Goal: Task Accomplishment & Management: Manage account settings

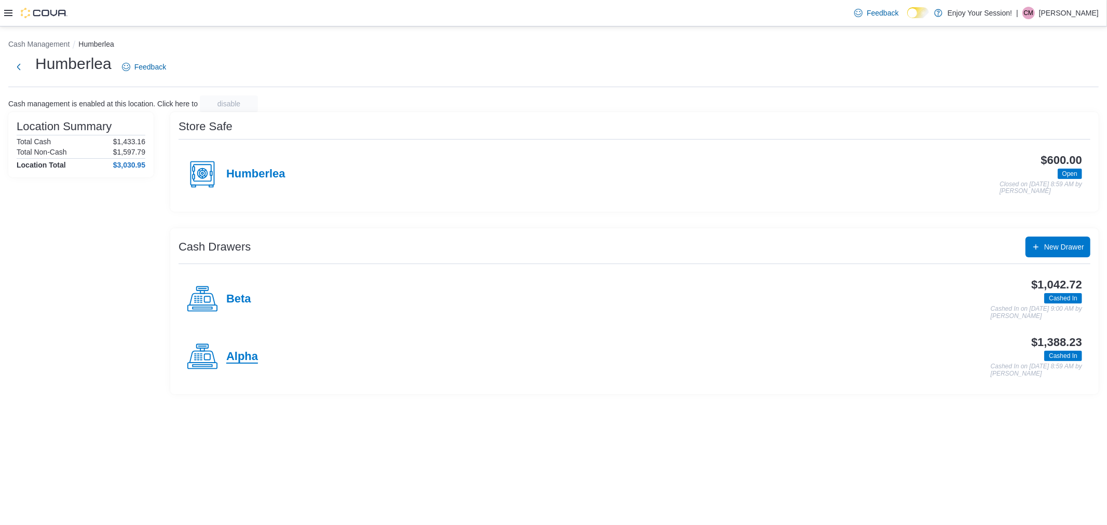
click at [241, 352] on h4 "Alpha" at bounding box center [242, 356] width 32 height 13
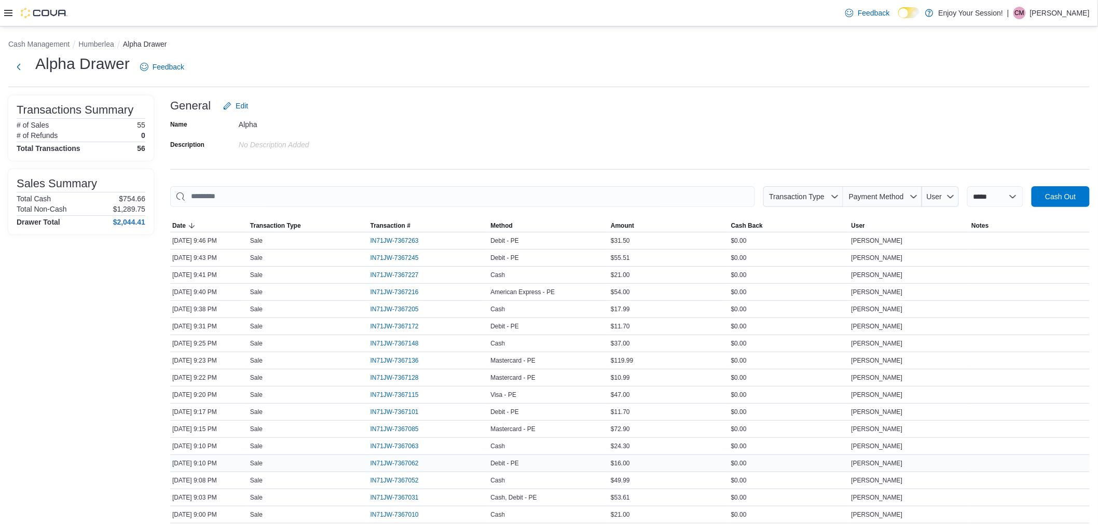
click at [604, 465] on div "Debit - PE" at bounding box center [548, 463] width 120 height 12
click at [408, 445] on span "IN71JW-7367063" at bounding box center [394, 446] width 48 height 8
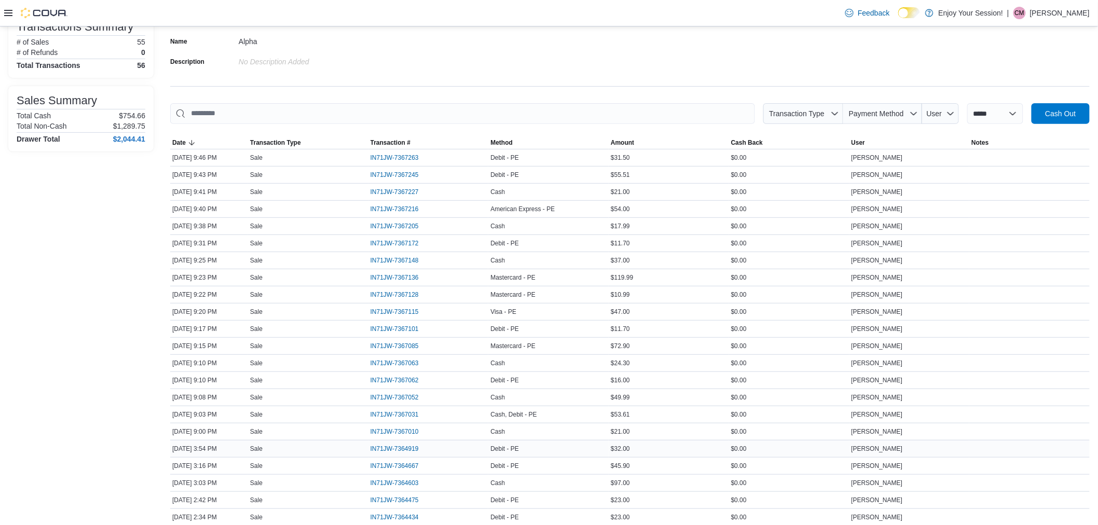
scroll to position [84, 0]
click at [411, 445] on span "IN71JW-7364919" at bounding box center [394, 448] width 48 height 8
drag, startPoint x: 411, startPoint y: 445, endPoint x: 38, endPoint y: 315, distance: 394.4
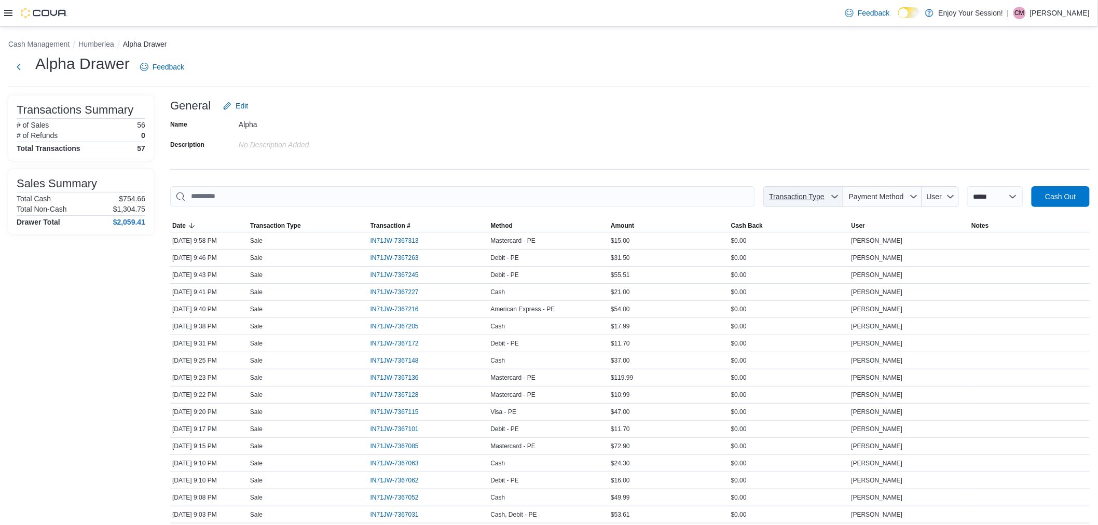
click at [820, 200] on span "Transaction Type" at bounding box center [796, 196] width 59 height 10
click at [888, 141] on div "Name Alpha Description No Description added" at bounding box center [629, 134] width 919 height 36
click at [904, 201] on span "Payment Method" at bounding box center [882, 196] width 71 height 21
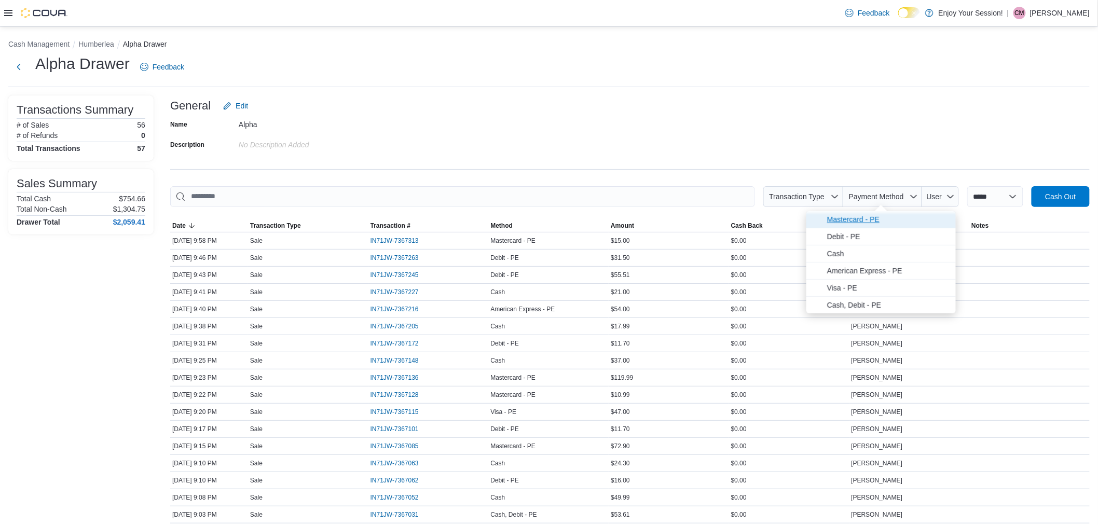
click at [870, 223] on span "Mastercard - PE" at bounding box center [888, 219] width 122 height 12
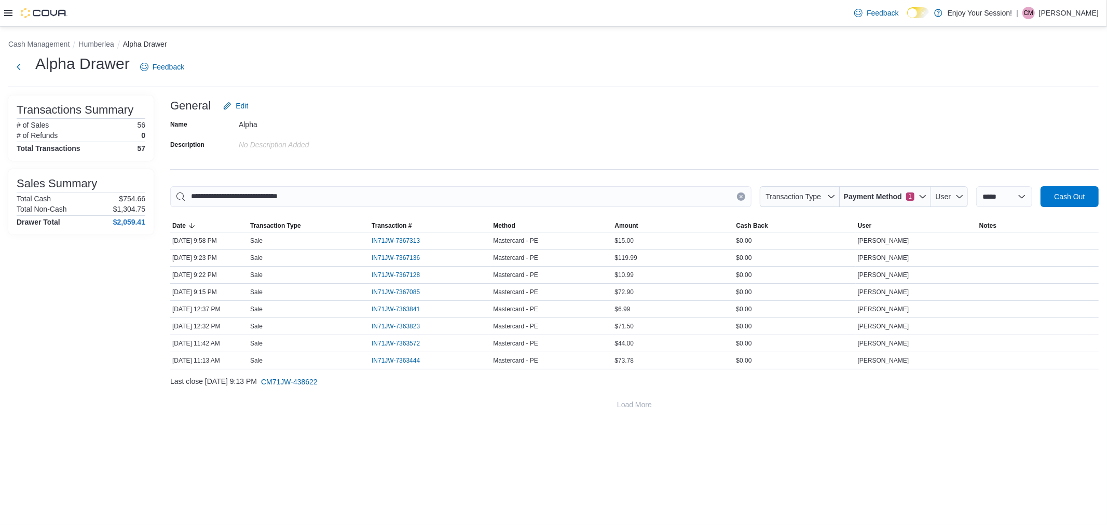
click at [905, 121] on div "Name Alpha Description No Description added" at bounding box center [634, 134] width 928 height 36
click at [890, 201] on span "Payment Method" at bounding box center [873, 196] width 58 height 10
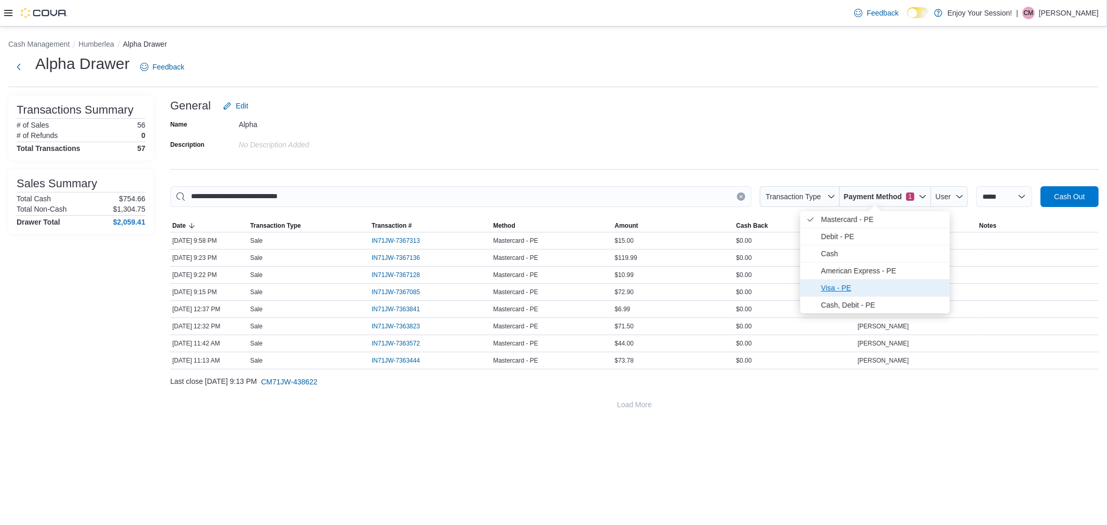
click at [896, 289] on span "Visa - PE" at bounding box center [882, 288] width 122 height 12
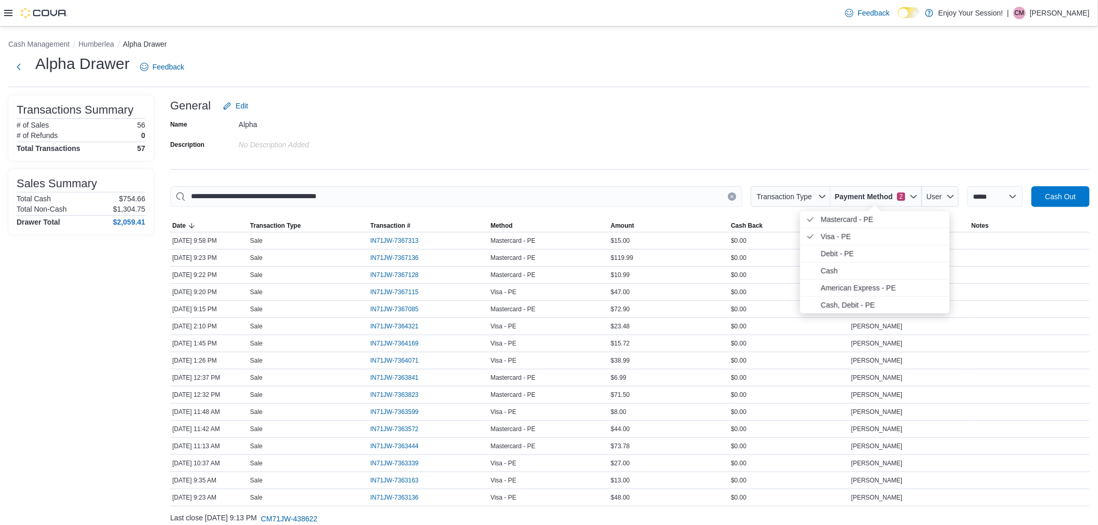
click at [631, 48] on ol "Cash Management Humberlea Alpha Drawer" at bounding box center [548, 45] width 1081 height 12
click at [905, 195] on span "Payment Method 2" at bounding box center [876, 196] width 83 height 21
click at [845, 132] on div "Name Alpha Description No Description added" at bounding box center [629, 134] width 919 height 36
click at [905, 189] on span "Payment Method 2" at bounding box center [876, 196] width 83 height 21
click at [842, 222] on span "Mastercard - PE . Checked option." at bounding box center [882, 219] width 122 height 12
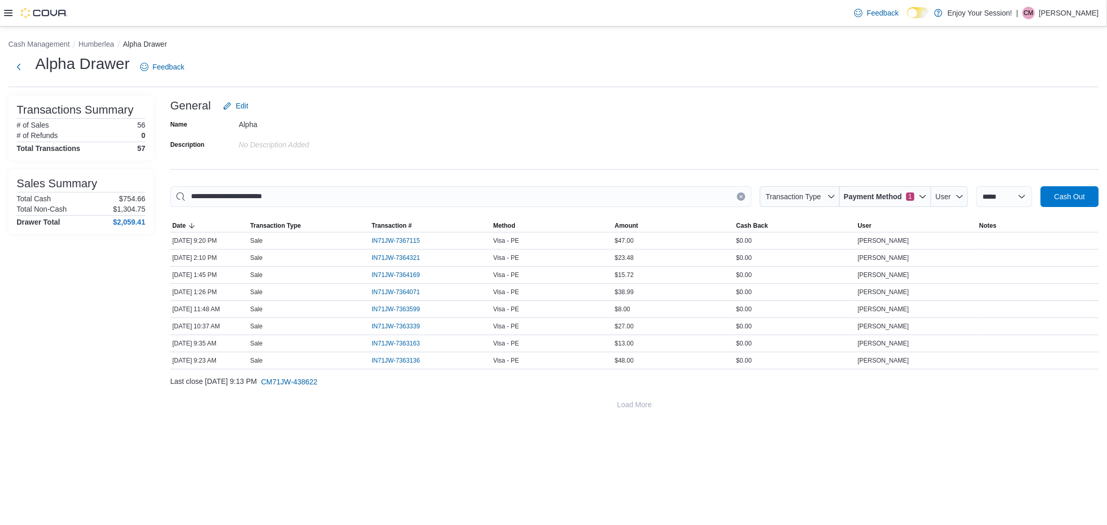
click at [725, 180] on div "**********" at bounding box center [634, 255] width 928 height 320
click at [387, 337] on span "IN71JW-7363163" at bounding box center [400, 343] width 59 height 12
click at [918, 199] on icon "button" at bounding box center [922, 196] width 8 height 8
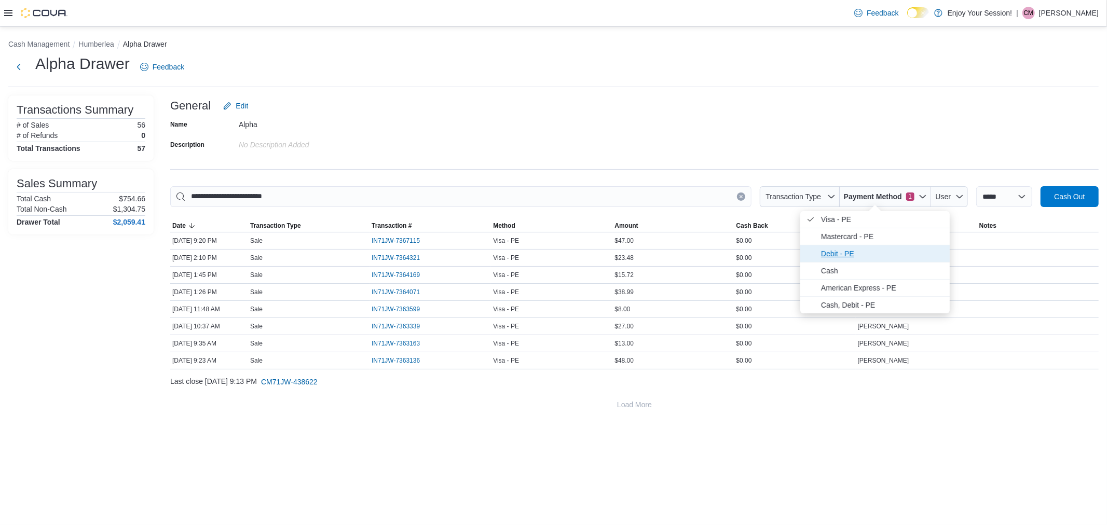
click at [842, 250] on span "Debit - PE" at bounding box center [882, 253] width 122 height 12
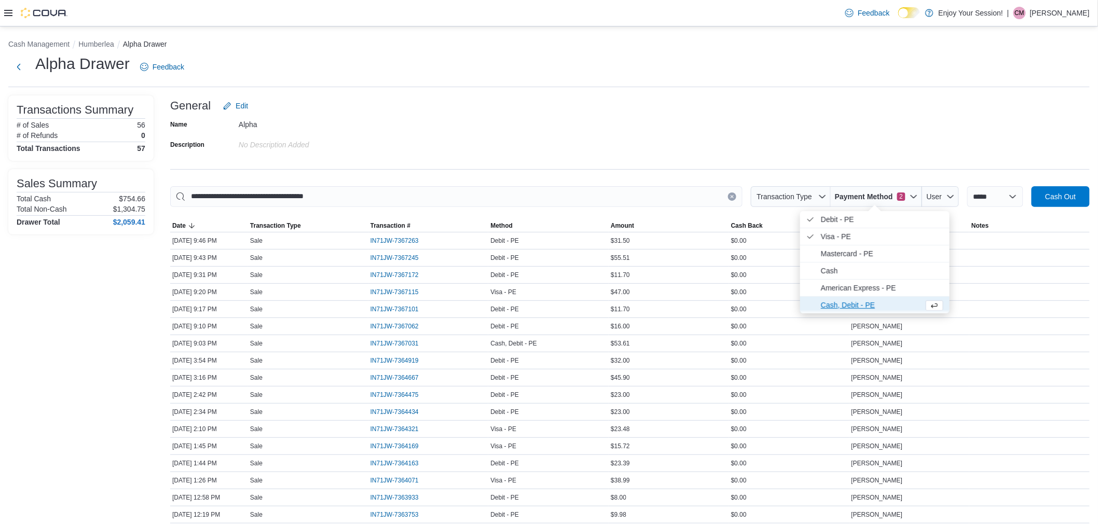
click at [855, 307] on span "Cash, Debit - PE" at bounding box center [870, 305] width 99 height 12
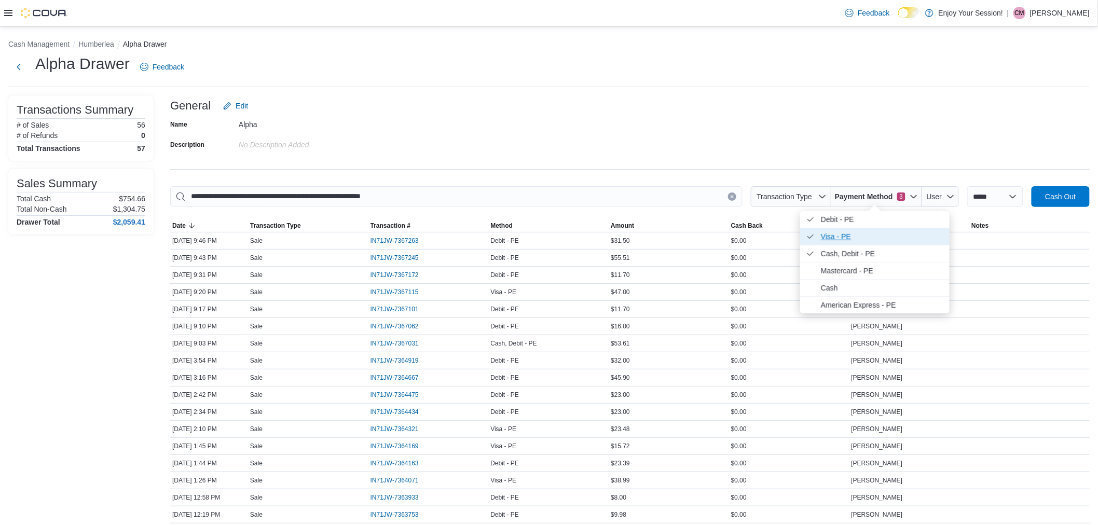
click at [865, 239] on span "Visa - PE . Checked option." at bounding box center [882, 236] width 122 height 12
click at [656, 78] on div "Alpha Drawer Feedback" at bounding box center [548, 66] width 1081 height 27
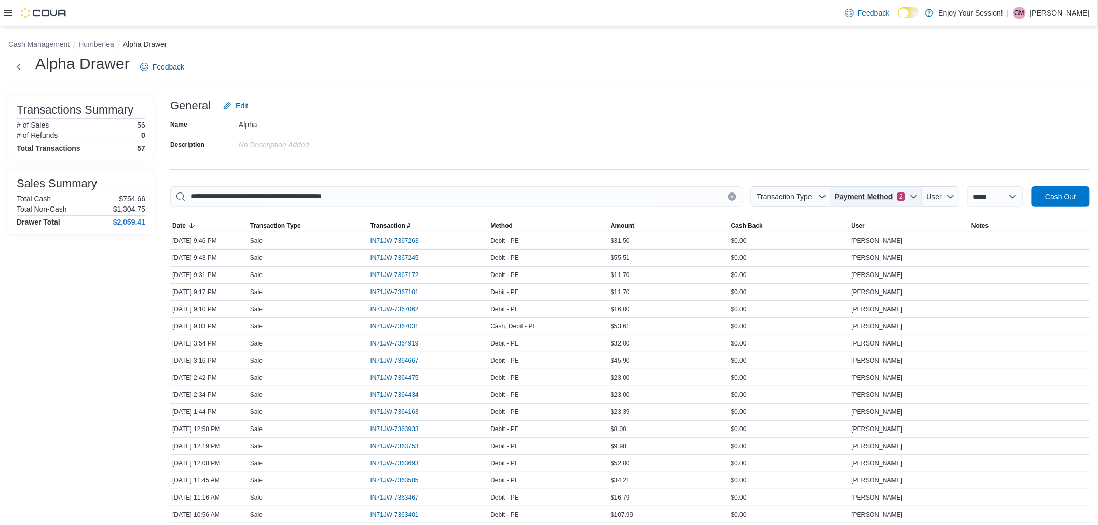
click at [903, 203] on span "Payment Method 2" at bounding box center [876, 196] width 83 height 21
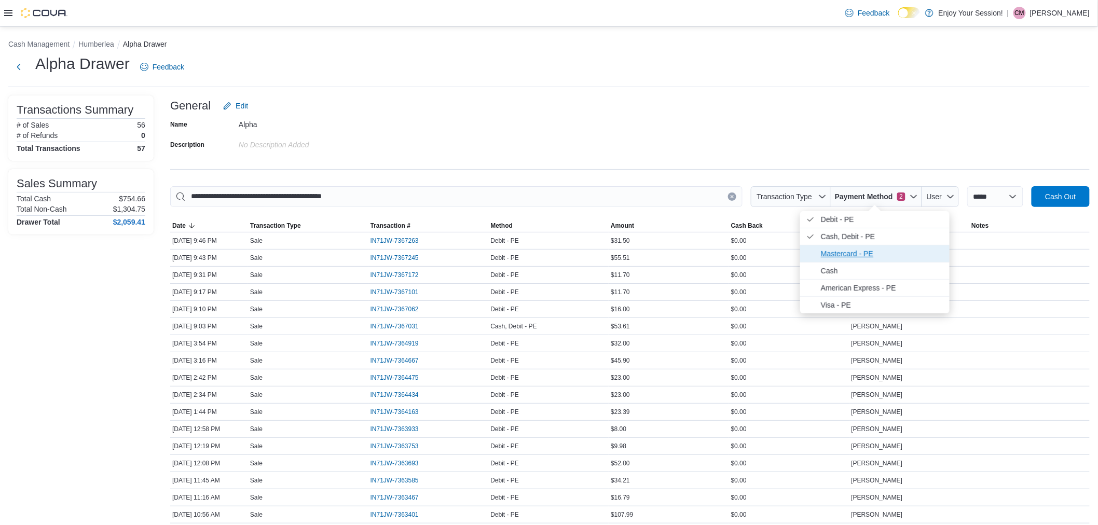
click at [852, 257] on span "Mastercard - PE" at bounding box center [882, 253] width 122 height 12
click at [868, 188] on span "Payment Method 3" at bounding box center [876, 196] width 83 height 21
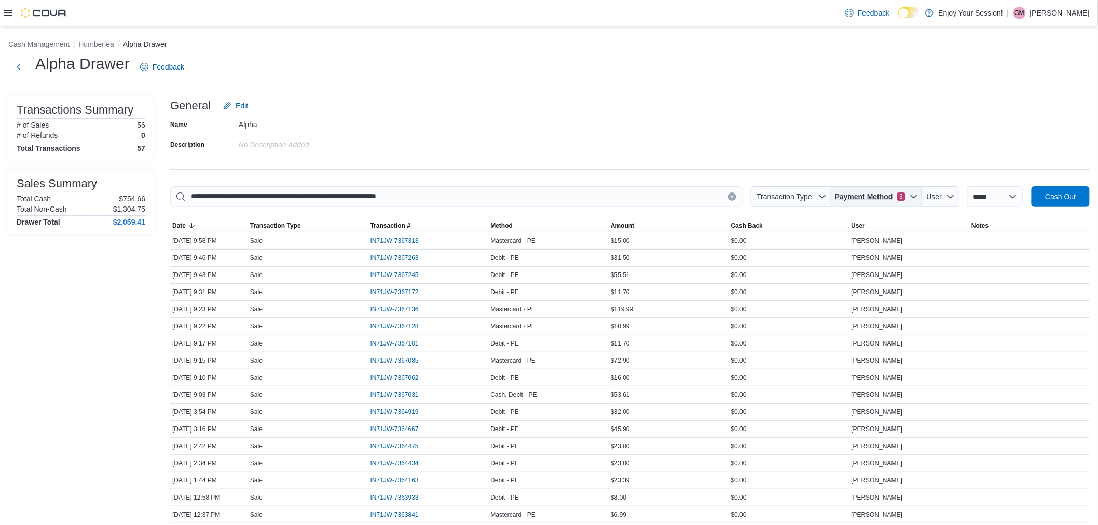
click at [882, 203] on span "Payment Method 3" at bounding box center [876, 196] width 83 height 21
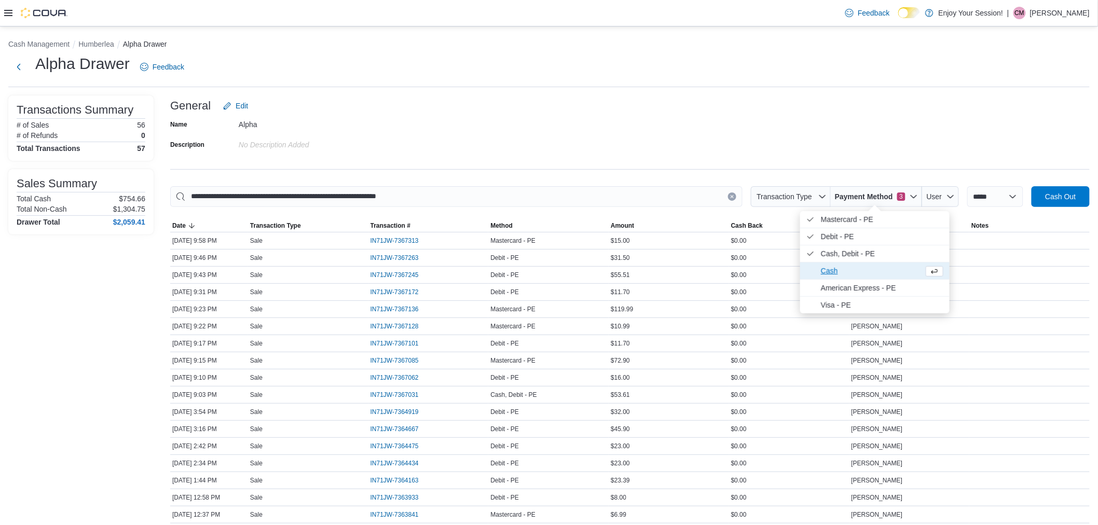
click at [877, 264] on span "Cash" at bounding box center [874, 271] width 149 height 17
click at [884, 278] on span "Cash, Debit - PE . Checked option." at bounding box center [874, 271] width 149 height 17
click at [875, 276] on span "American Express - PE" at bounding box center [870, 271] width 99 height 12
click at [877, 291] on span "Visa - PE" at bounding box center [882, 288] width 122 height 12
click at [875, 306] on span "Cash, Debit - PE" at bounding box center [882, 305] width 122 height 12
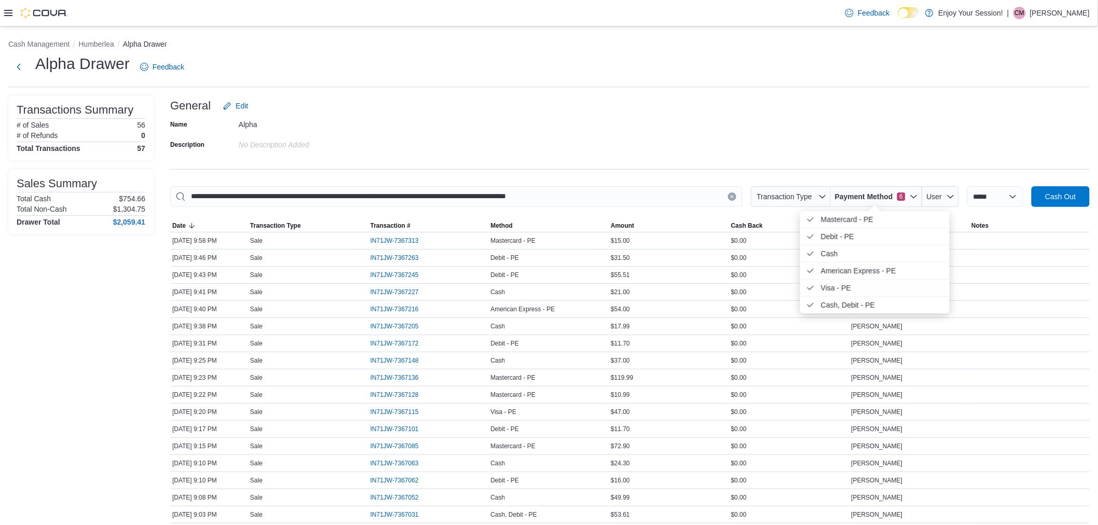
click at [893, 194] on span "Payment Method 6" at bounding box center [870, 196] width 71 height 10
click at [862, 255] on span "Cash . Checked option." at bounding box center [870, 253] width 99 height 12
click at [847, 156] on div "**********" at bounding box center [629, 520] width 919 height 850
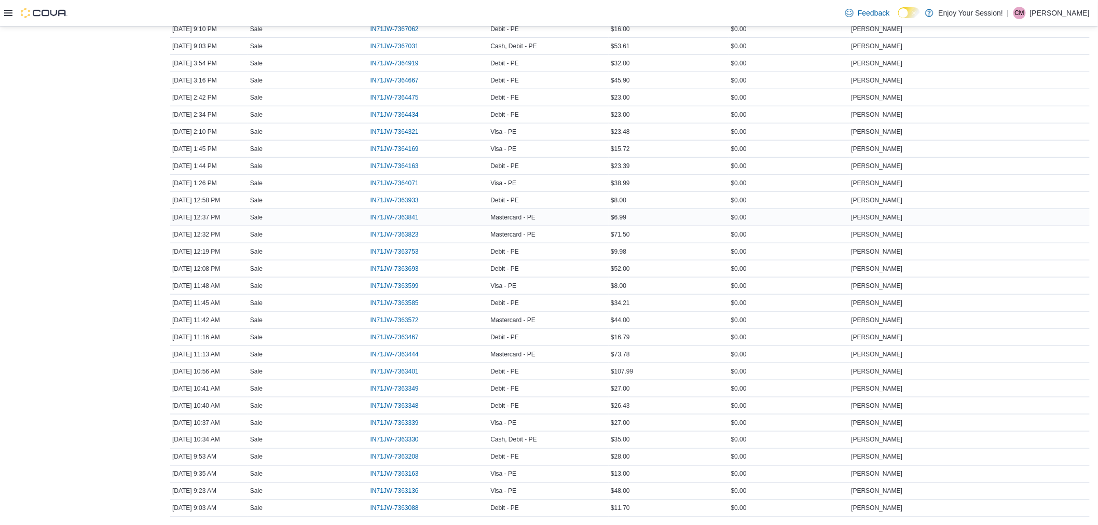
scroll to position [388, 0]
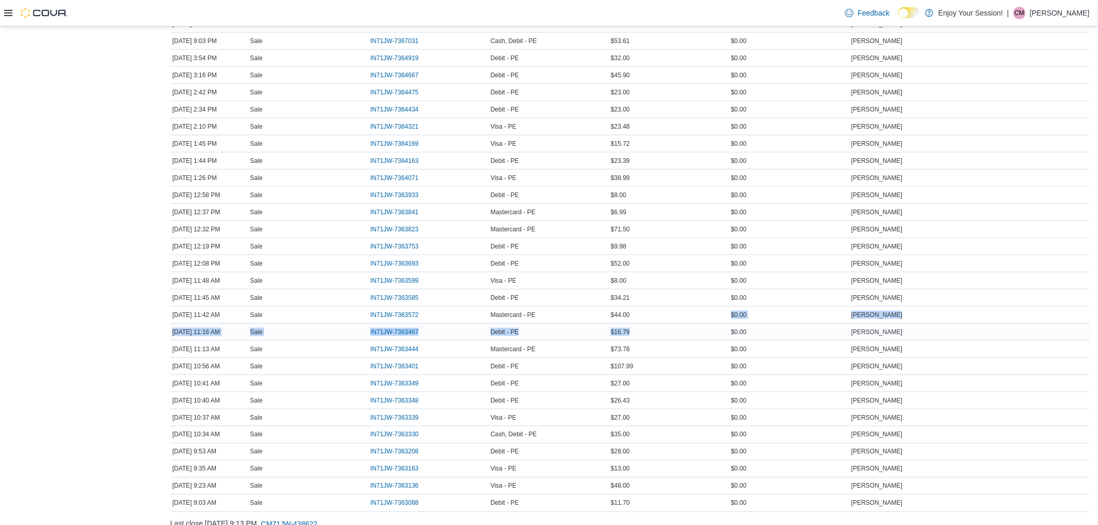
drag, startPoint x: 655, startPoint y: 319, endPoint x: 652, endPoint y: 331, distance: 12.3
click at [652, 331] on tbody "Date Aug 11, 2025 9:58 PM Transaction Type Sale Transaction # IN71JW-7367313 Me…" at bounding box center [629, 178] width 919 height 668
click at [651, 387] on div "$27.00" at bounding box center [669, 383] width 120 height 12
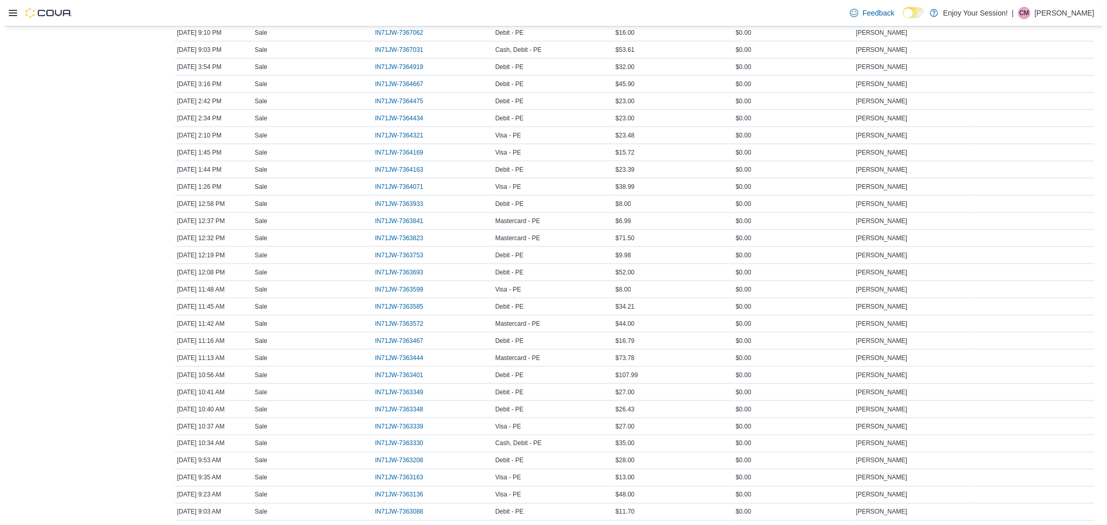
scroll to position [0, 0]
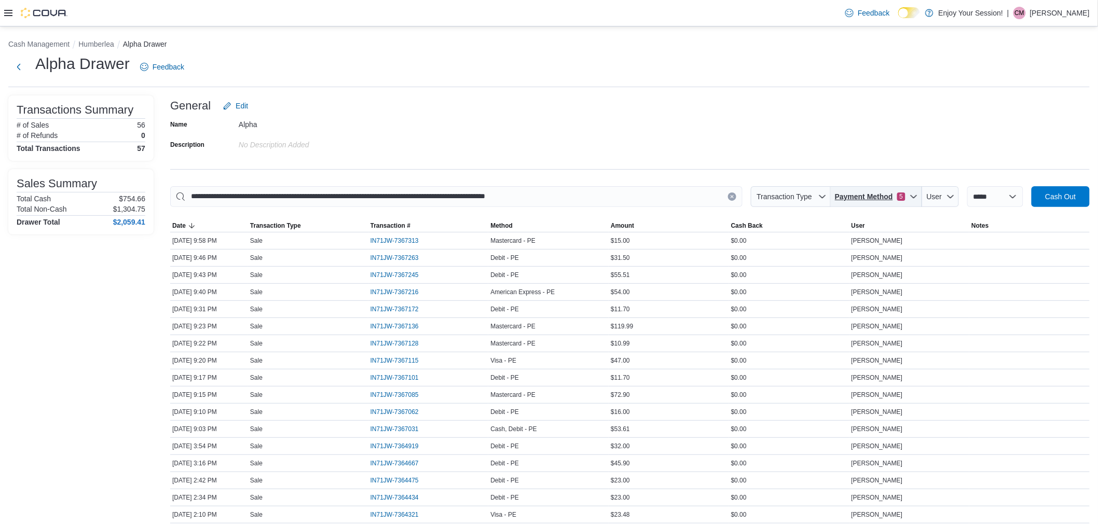
click at [898, 201] on span "Payment Method 5" at bounding box center [876, 196] width 83 height 21
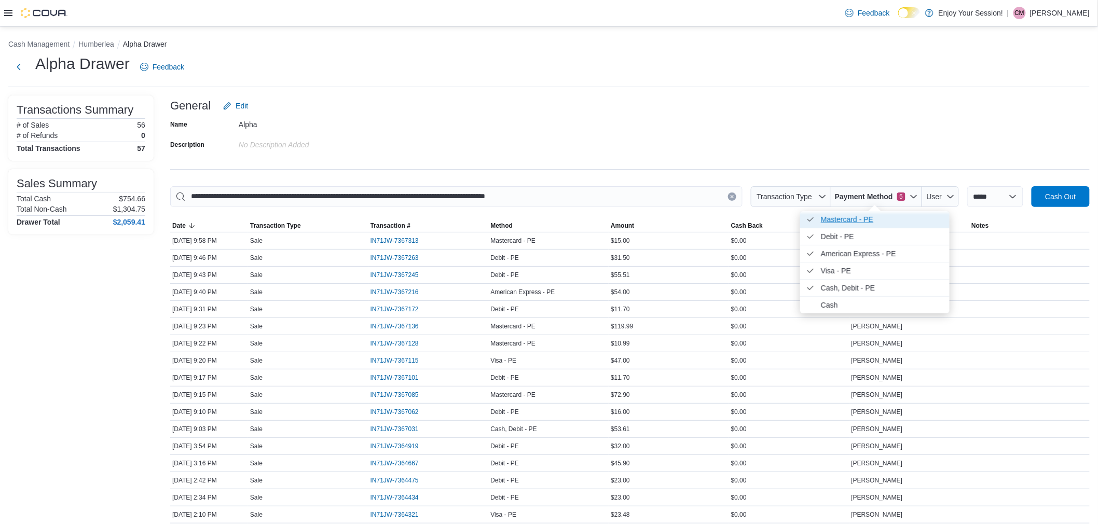
click at [833, 218] on span "Mastercard - PE . Checked option." at bounding box center [882, 219] width 122 height 12
click at [855, 221] on span "Debit - PE . Checked option." at bounding box center [870, 219] width 99 height 12
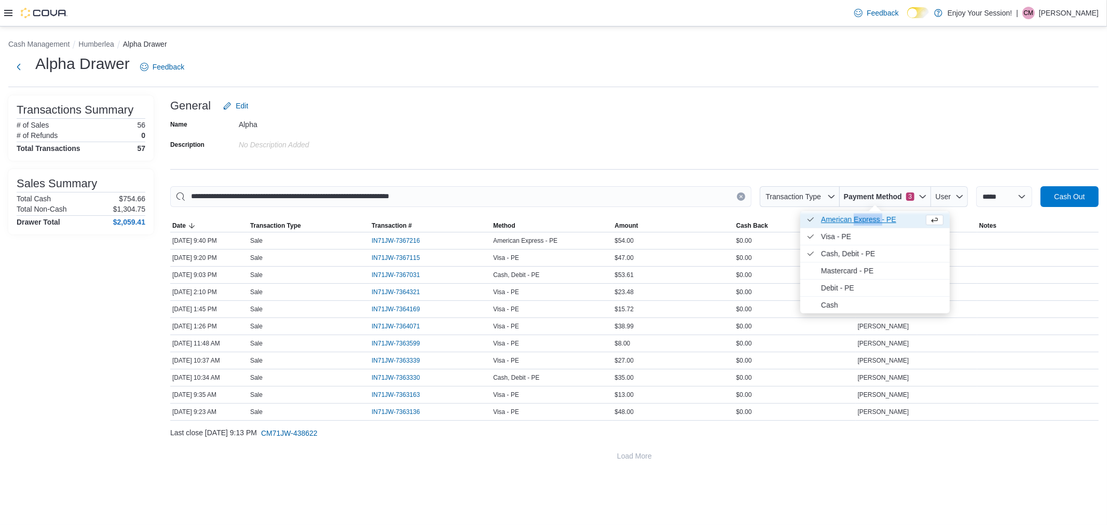
click at [855, 220] on span "American Express - PE . Checked option." at bounding box center [870, 219] width 99 height 12
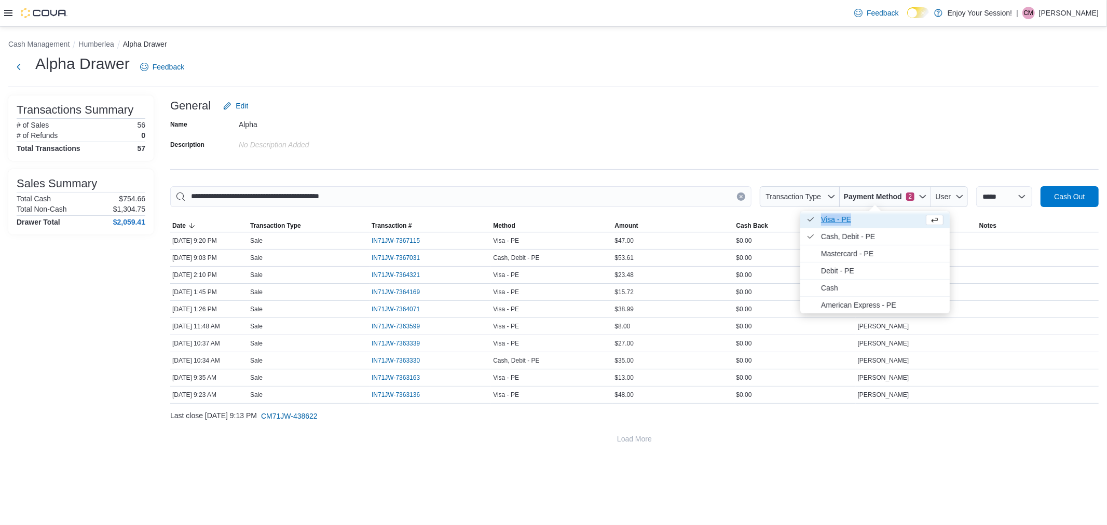
click at [855, 220] on span "Visa - PE . Checked option." at bounding box center [870, 219] width 99 height 12
type input "**********"
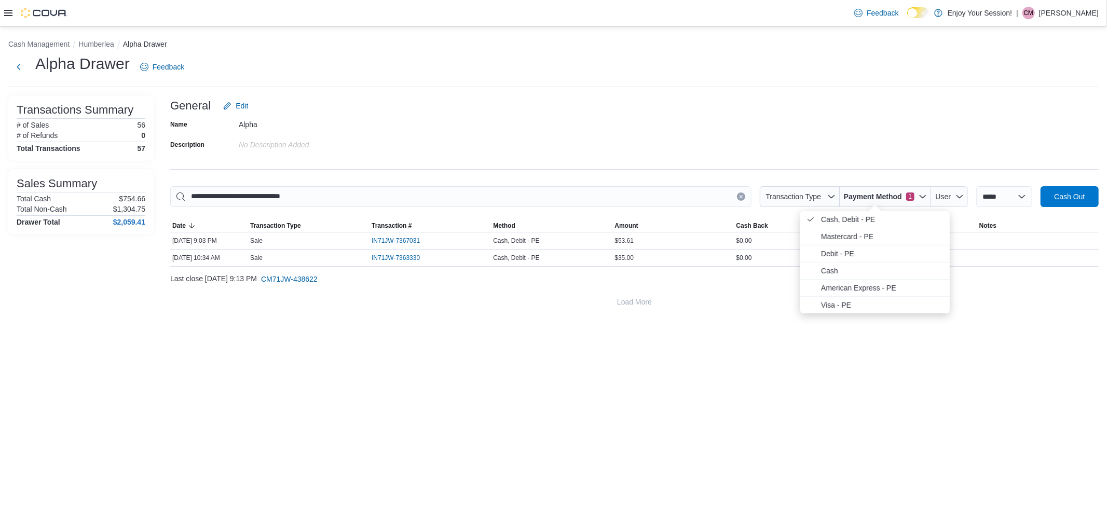
click at [855, 220] on span "Cash, Debit - PE . Checked option." at bounding box center [882, 219] width 122 height 12
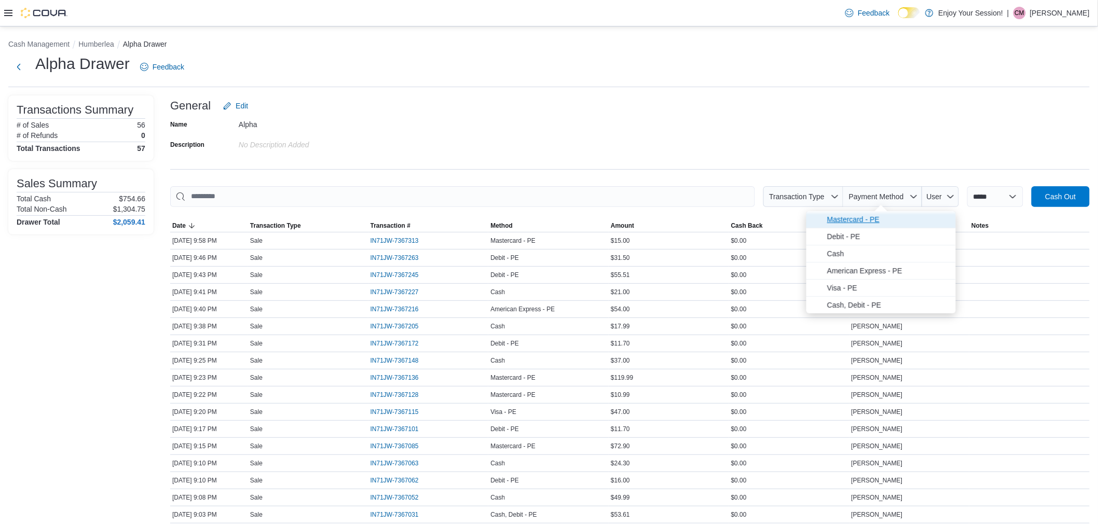
click at [859, 219] on span "Mastercard - PE" at bounding box center [888, 219] width 122 height 12
type input "**********"
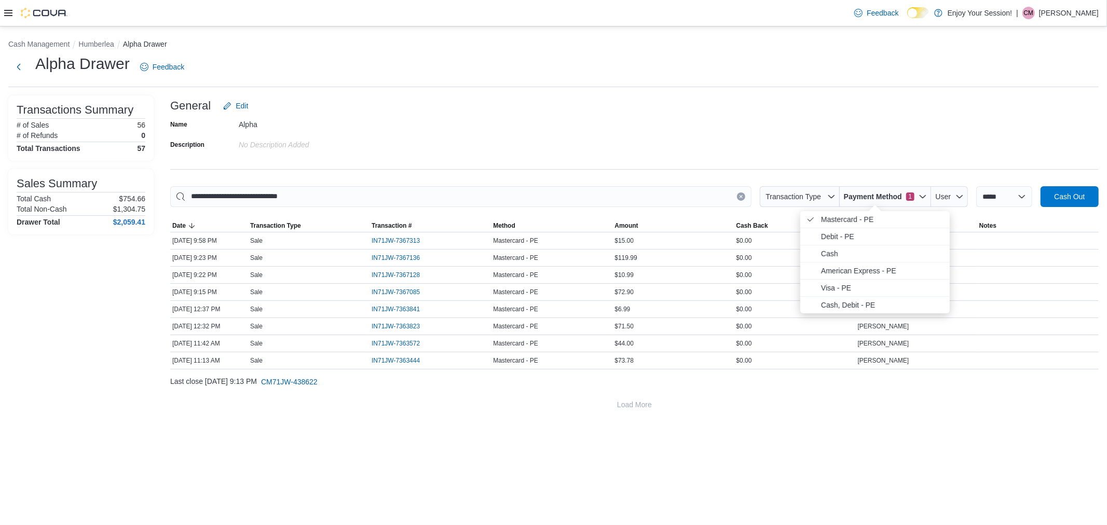
click at [823, 123] on div "Name Alpha Description No Description added" at bounding box center [634, 134] width 928 height 36
